Goal: Check status: Check status

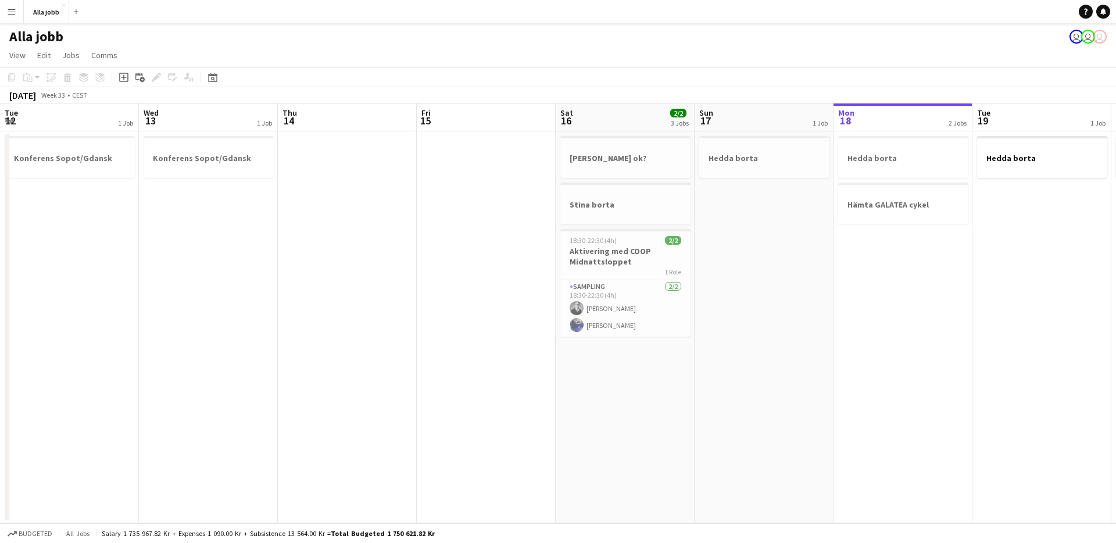
scroll to position [0, 463]
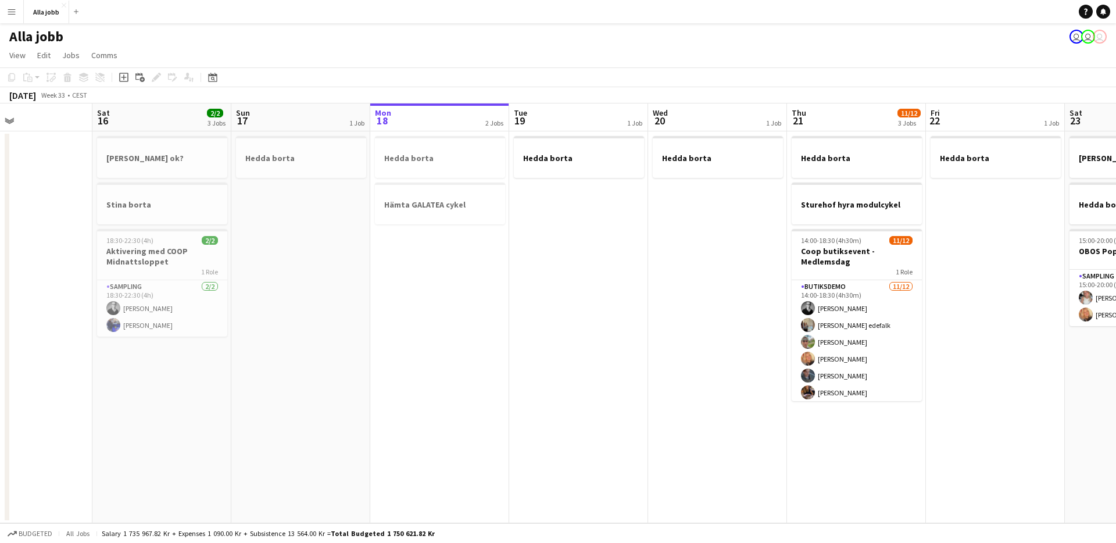
click at [494, 360] on app-date-cell "Hedda borta Hämta GALATEA cykel" at bounding box center [439, 327] width 139 height 392
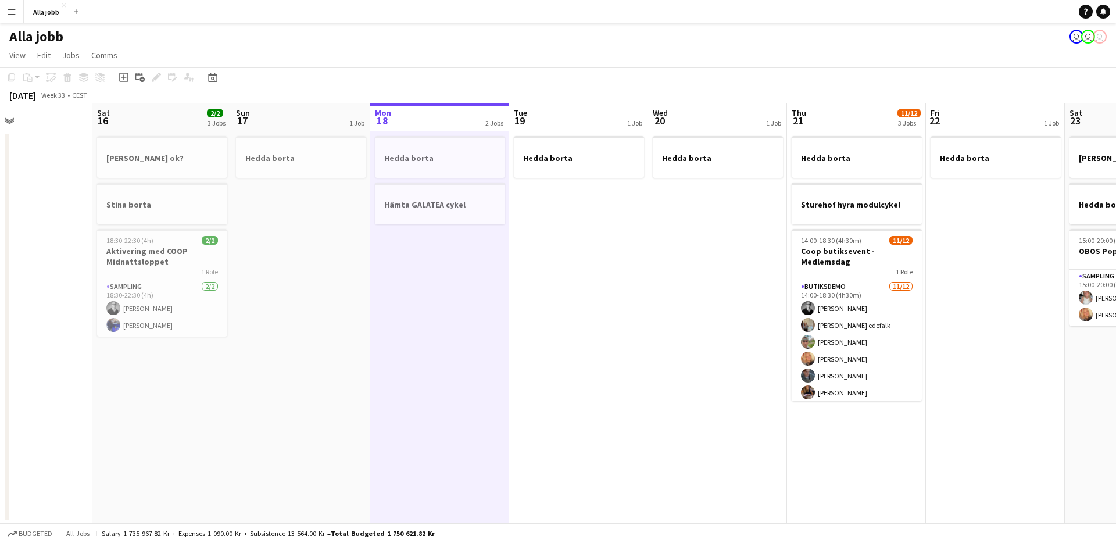
scroll to position [0, 464]
click at [492, 360] on app-date-cell "Hedda borta Hämta GALATEA cykel" at bounding box center [439, 327] width 139 height 392
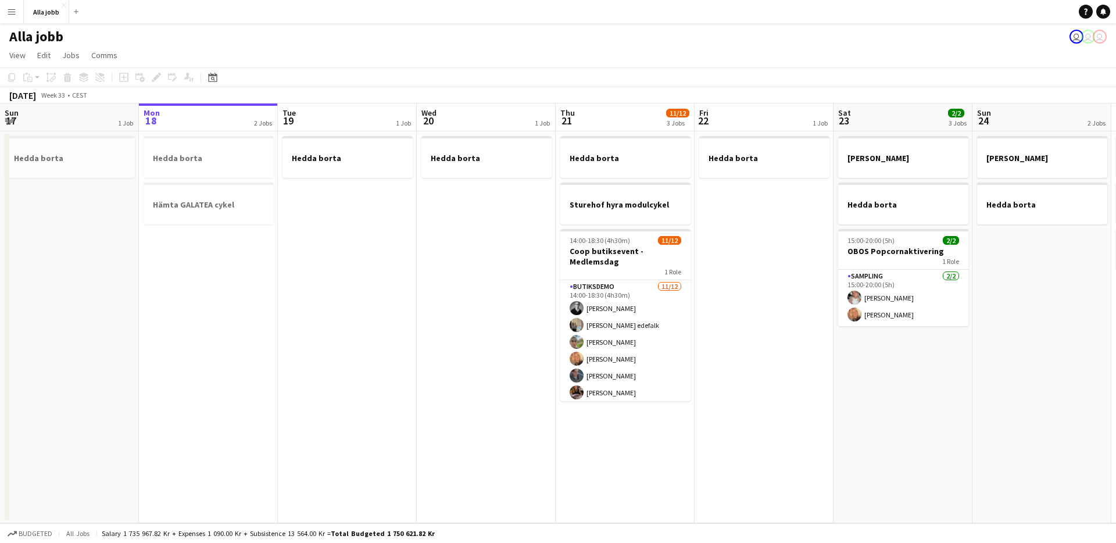
click at [376, 273] on app-date-cell "Hedda borta" at bounding box center [347, 327] width 139 height 392
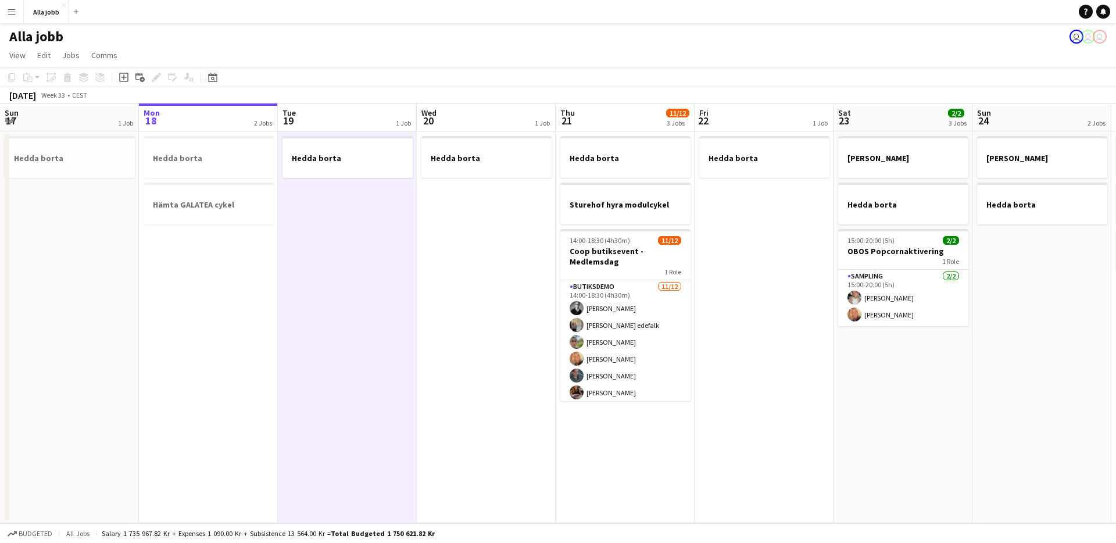
click at [376, 273] on app-date-cell "Hedda borta" at bounding box center [347, 327] width 139 height 392
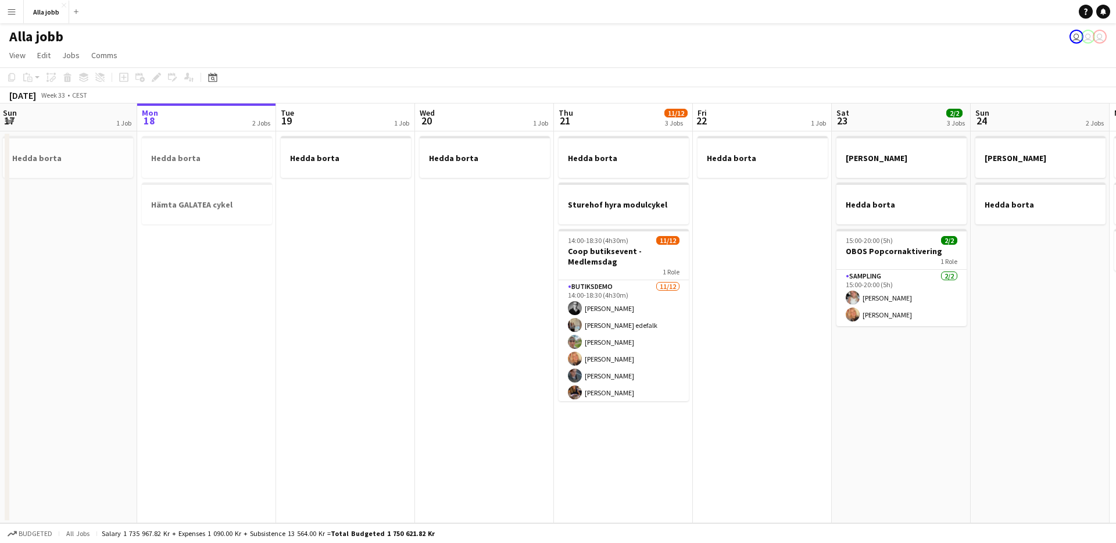
click at [439, 309] on app-date-cell "Hedda borta" at bounding box center [484, 327] width 139 height 392
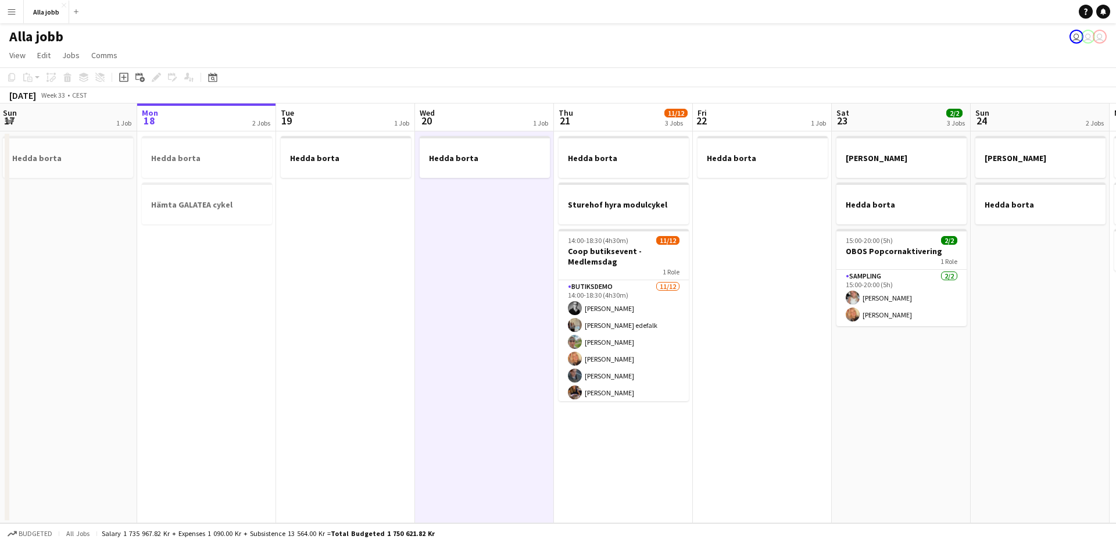
scroll to position [0, 285]
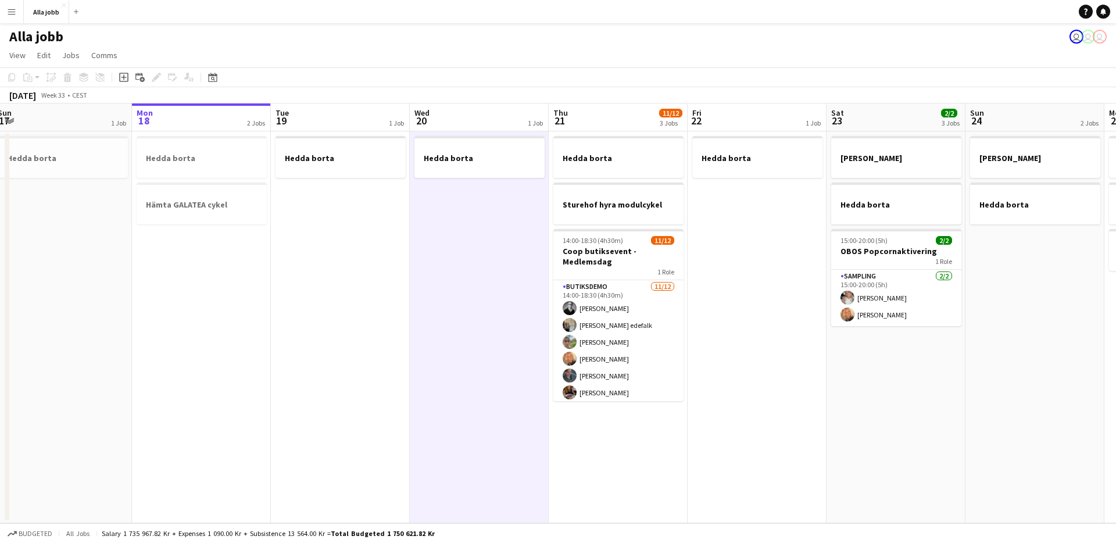
click at [403, 299] on app-calendar-viewport "Fri 15 Sat 16 2/2 3 Jobs Sun 17 1 Job Mon 18 2 Jobs Tue 19 1 Job Wed 20 1 Job T…" at bounding box center [558, 313] width 1116 height 420
click at [343, 298] on app-date-cell "Hedda borta" at bounding box center [340, 327] width 139 height 392
